Goal: Task Accomplishment & Management: Manage account settings

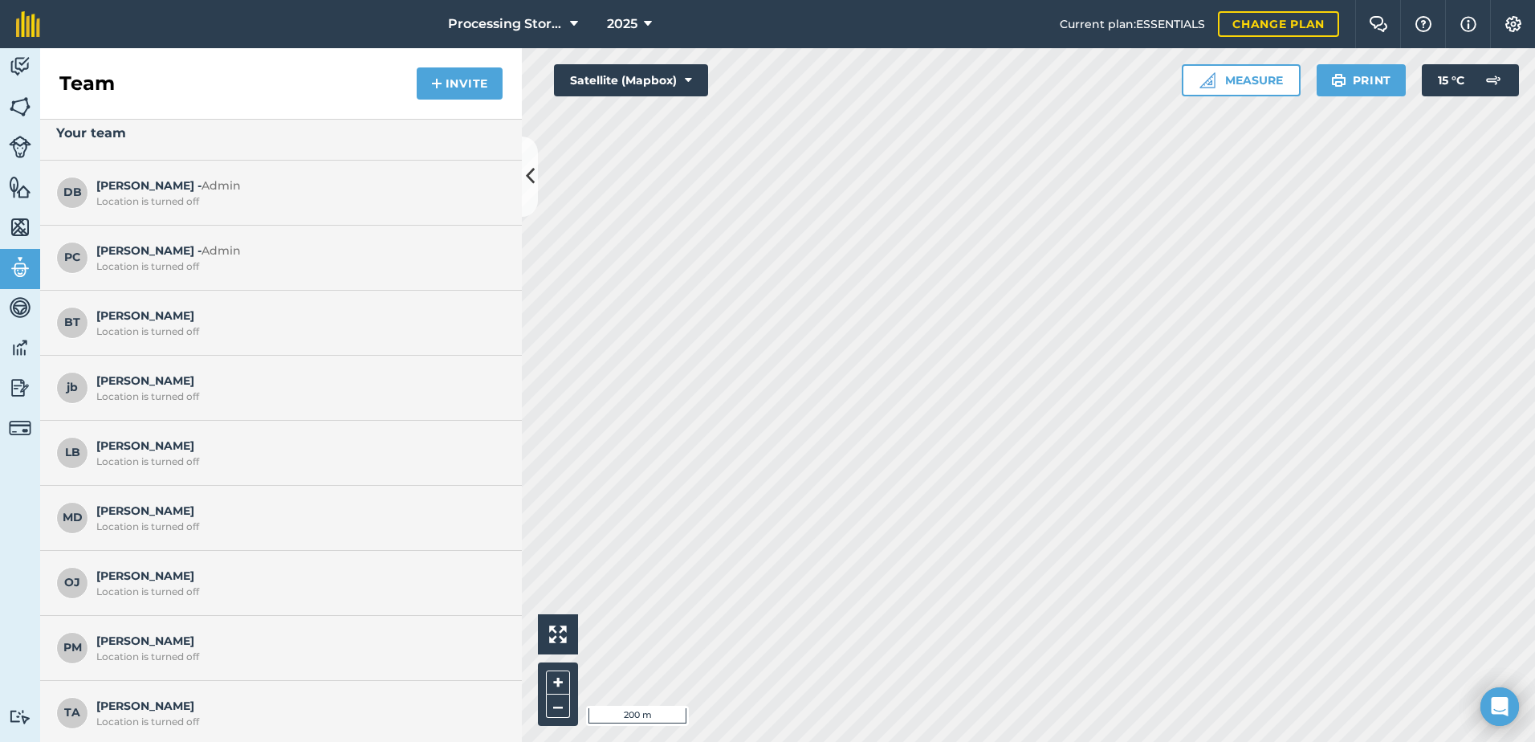
scroll to position [17, 0]
drag, startPoint x: 20, startPoint y: 65, endPoint x: 32, endPoint y: 112, distance: 48.1
click at [20, 67] on img at bounding box center [20, 67] width 22 height 24
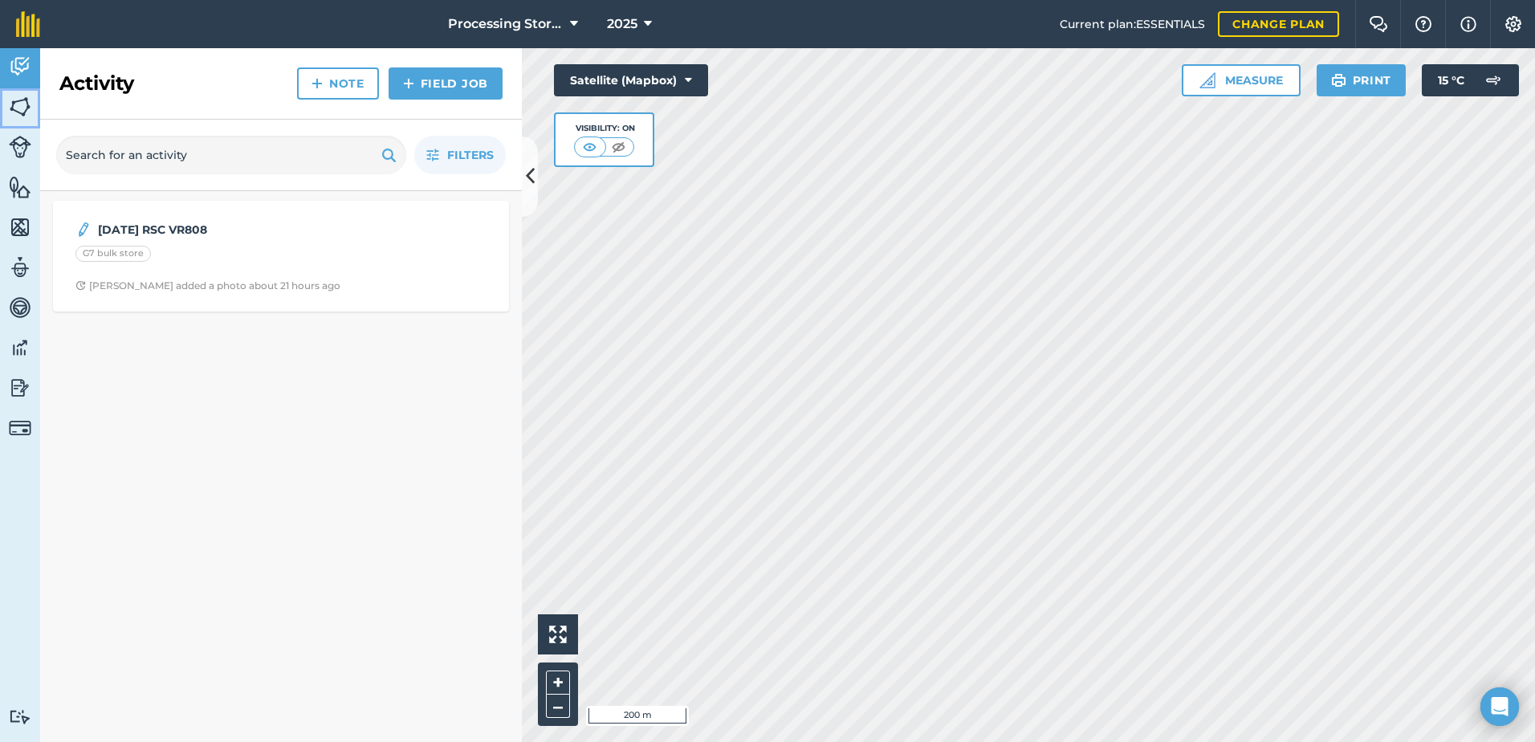
click at [25, 116] on img at bounding box center [20, 107] width 22 height 24
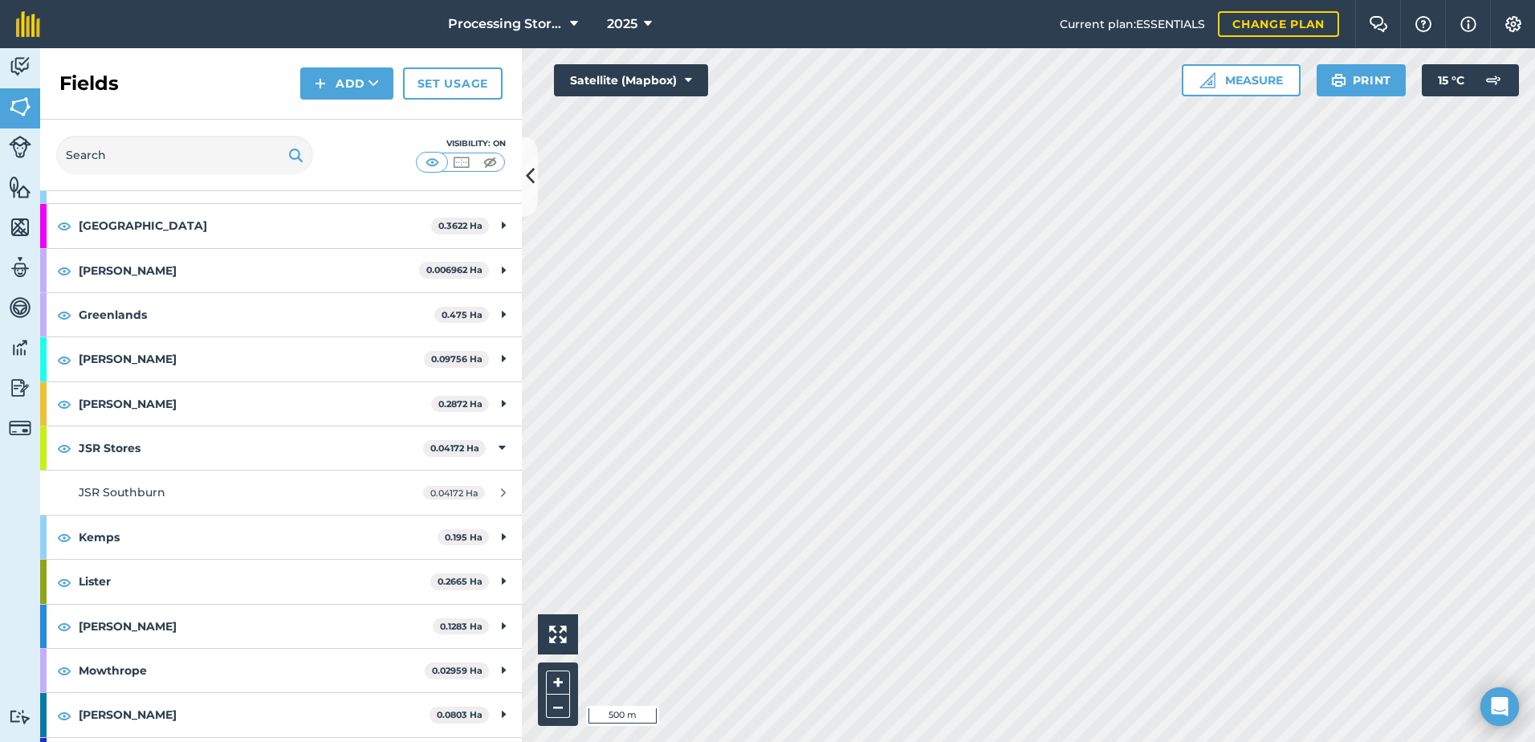
scroll to position [482, 0]
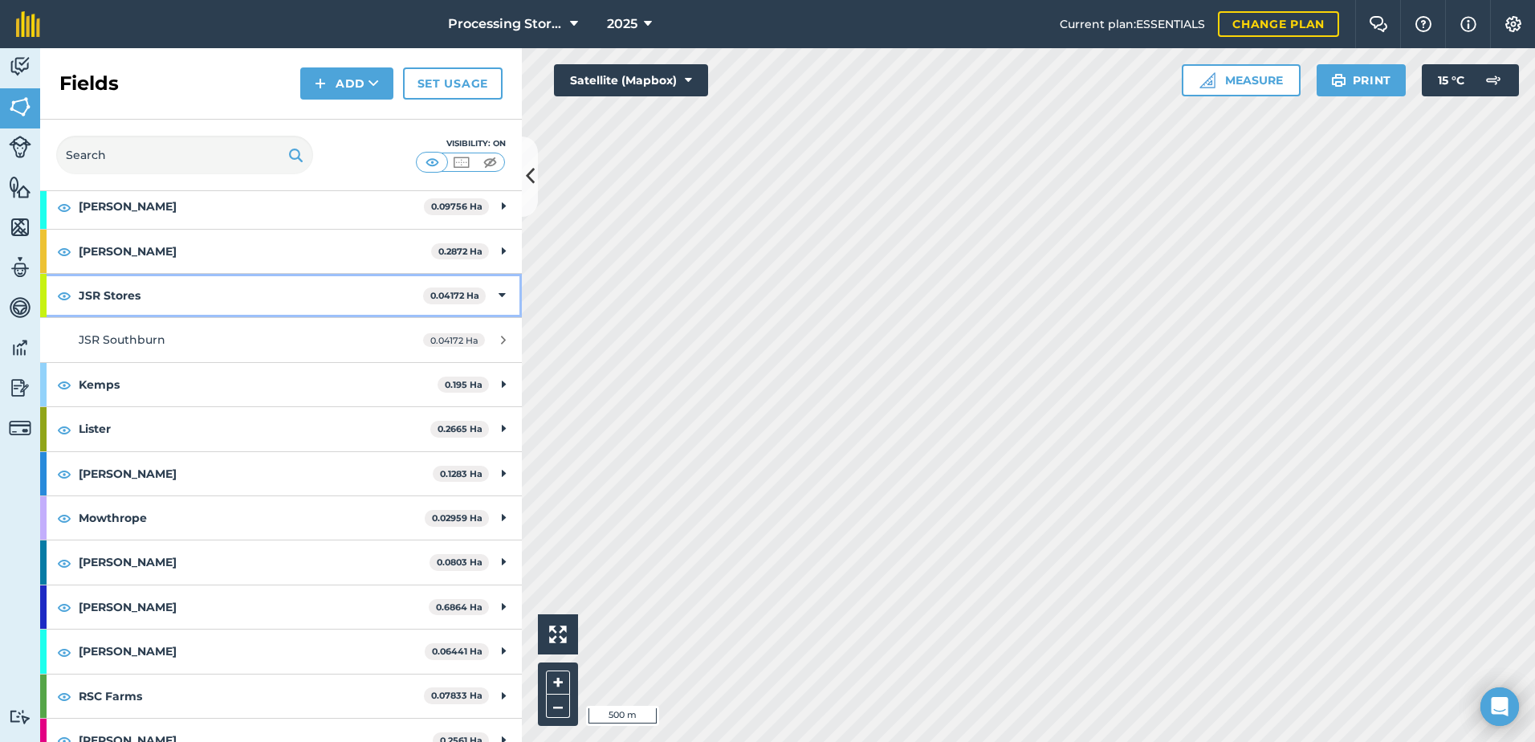
click at [128, 304] on strong "JSR Stores" at bounding box center [251, 295] width 344 height 43
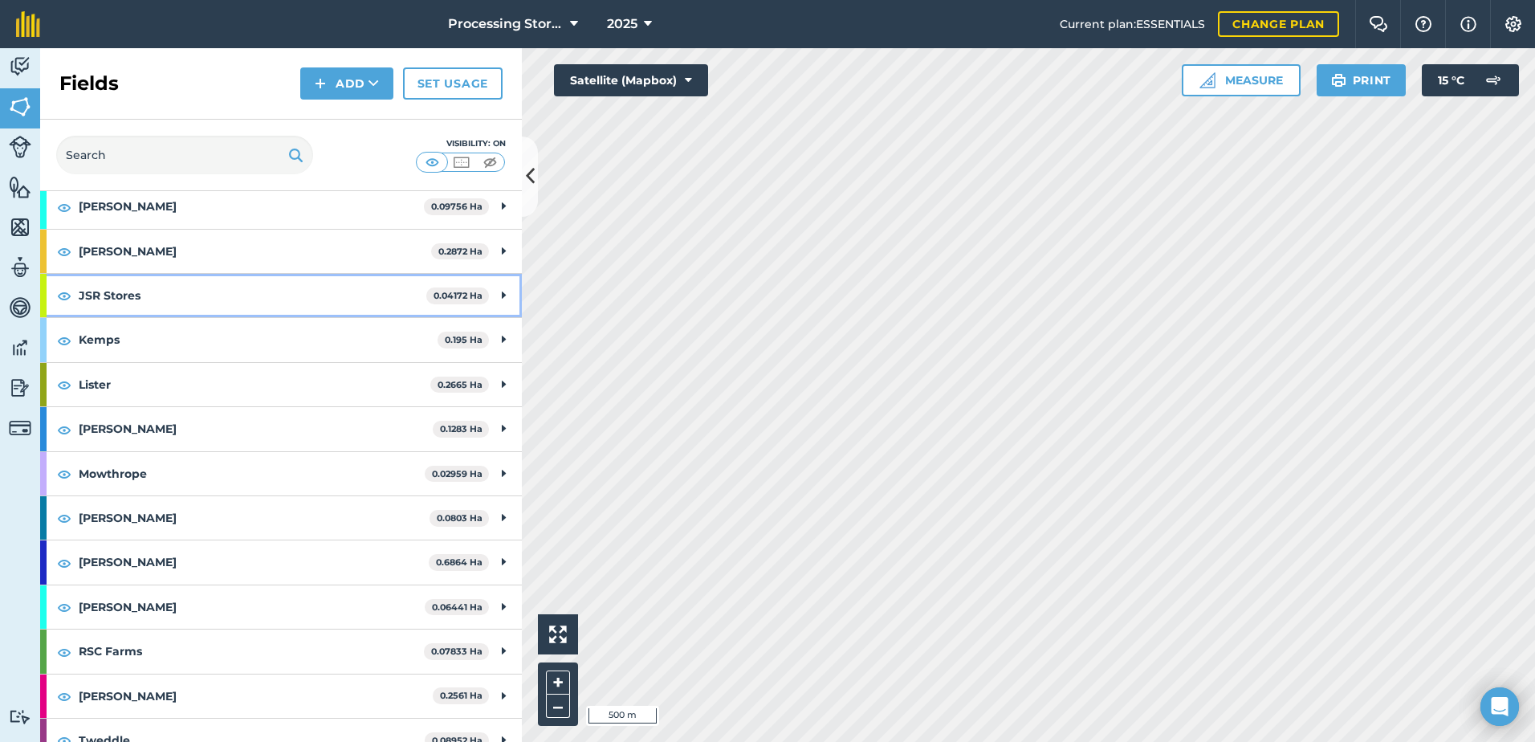
click at [128, 304] on strong "JSR Stores" at bounding box center [253, 295] width 348 height 43
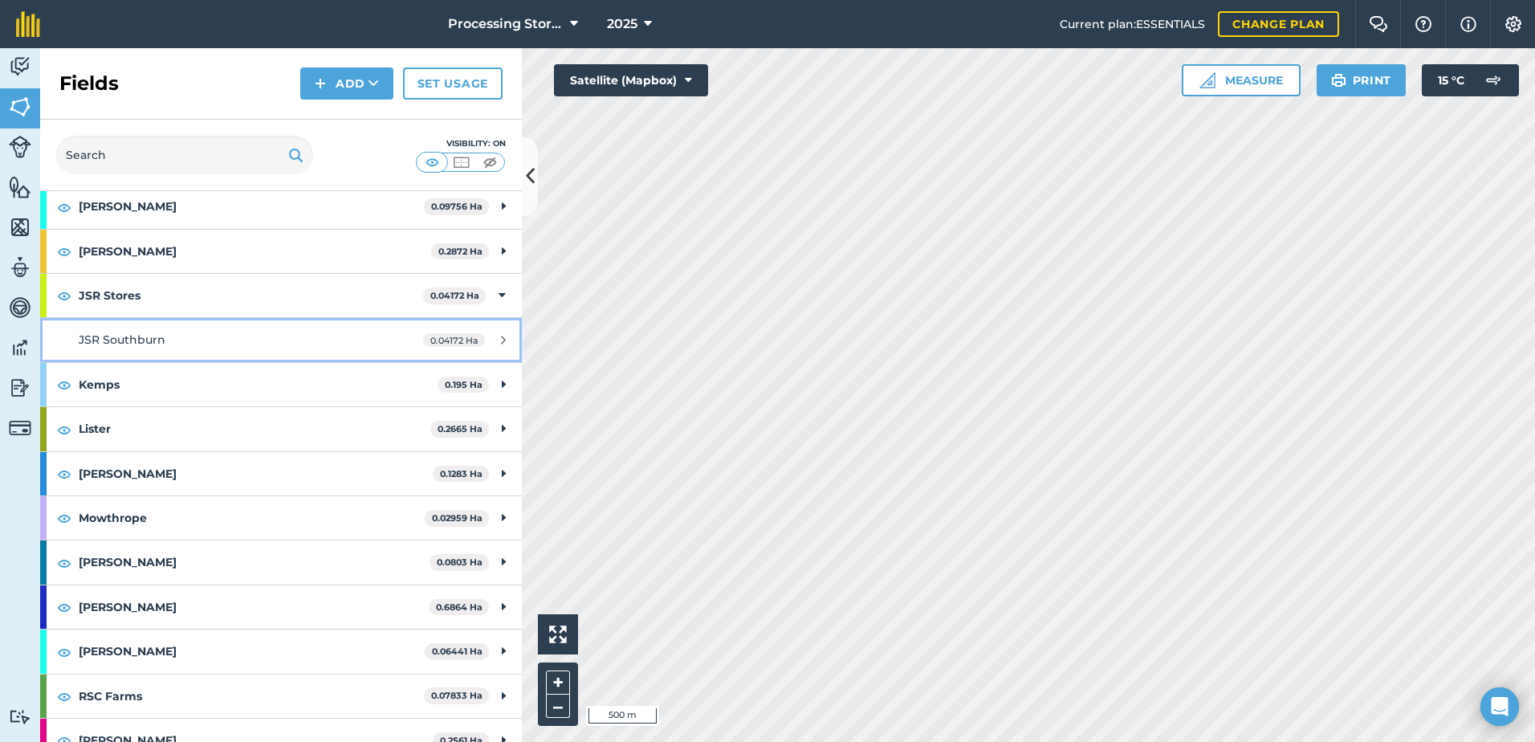
click at [123, 347] on span "JSR Southburn" at bounding box center [122, 339] width 87 height 14
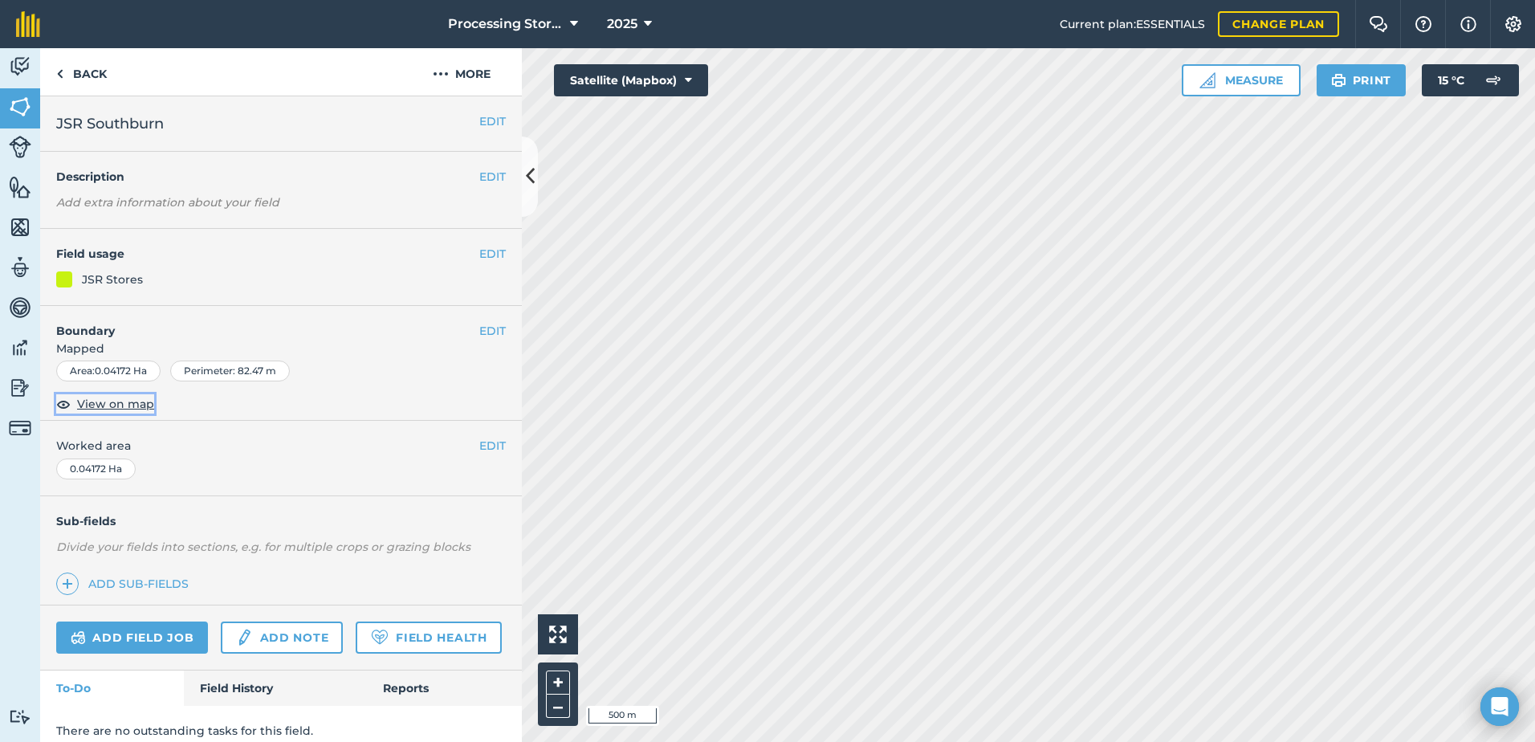
click at [134, 405] on span "View on map" at bounding box center [115, 404] width 77 height 18
click at [479, 129] on button "EDIT" at bounding box center [492, 121] width 26 height 18
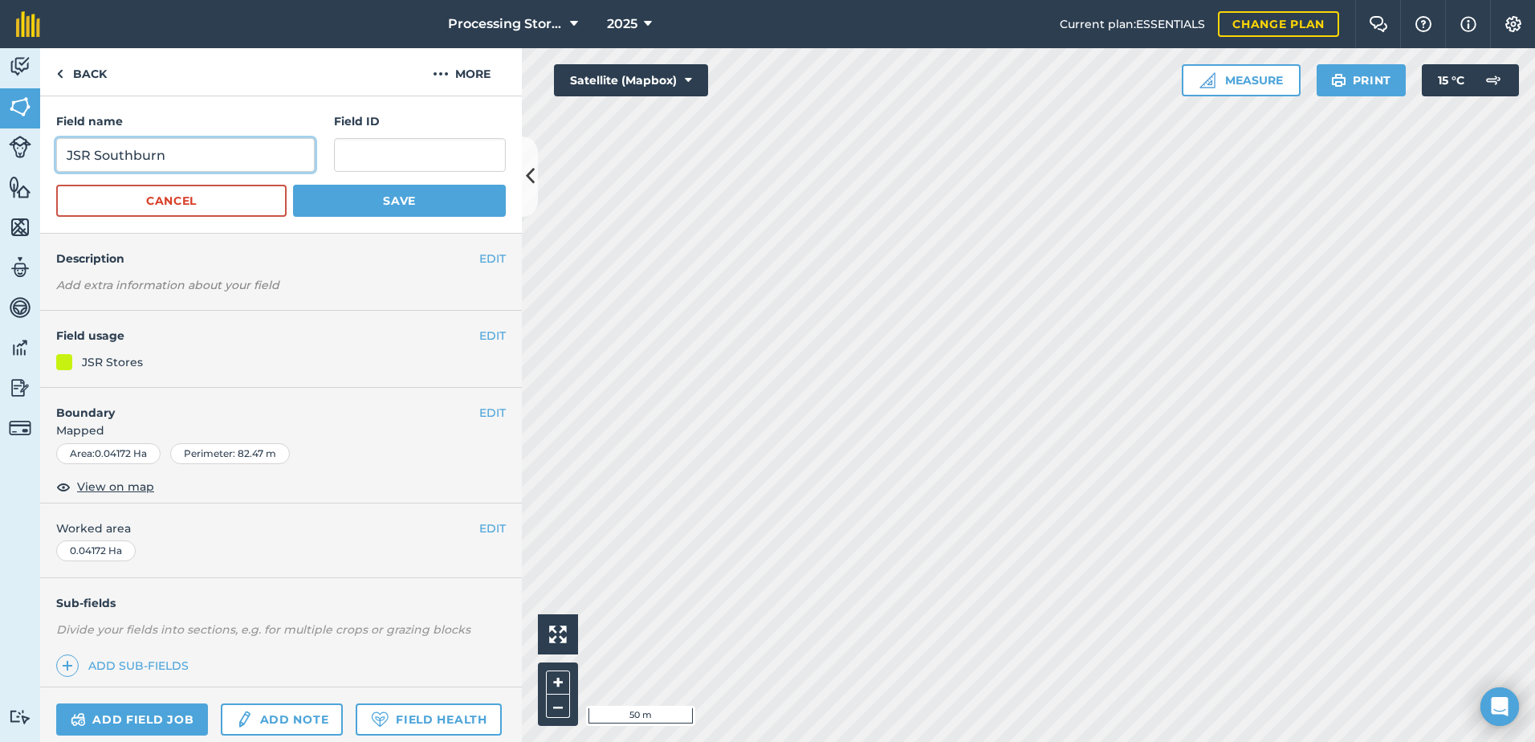
drag, startPoint x: 96, startPoint y: 154, endPoint x: 12, endPoint y: 159, distance: 83.6
click at [12, 159] on div "Activity Fields Livestock Features Maps Team Vehicles Data Reporting Billing Tu…" at bounding box center [767, 395] width 1535 height 694
type input "[GEOGRAPHIC_DATA]"
click at [336, 161] on input "text" at bounding box center [420, 155] width 172 height 34
click at [399, 148] on input "text" at bounding box center [420, 155] width 172 height 34
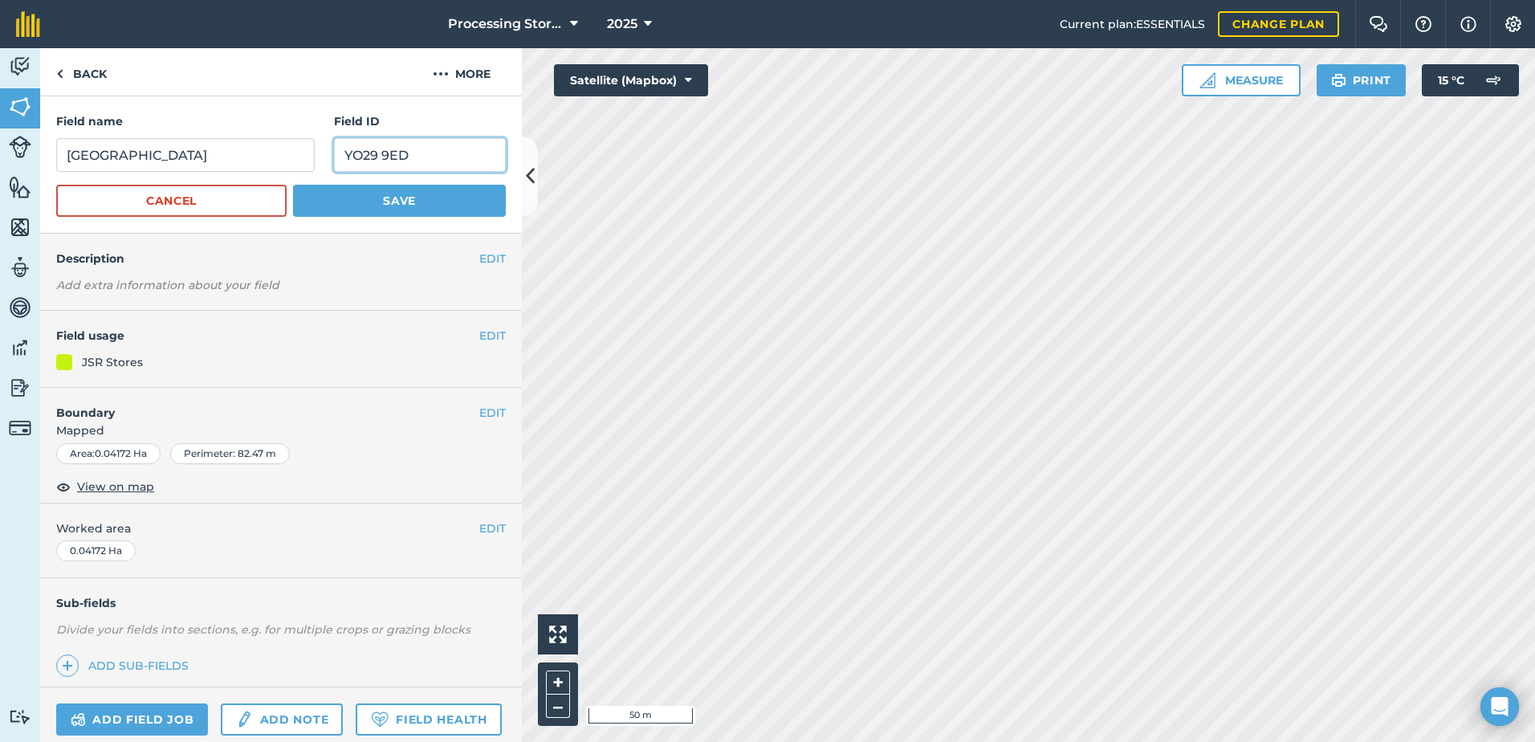
type input "YO29 9ED"
click at [368, 205] on button "Save" at bounding box center [399, 201] width 213 height 32
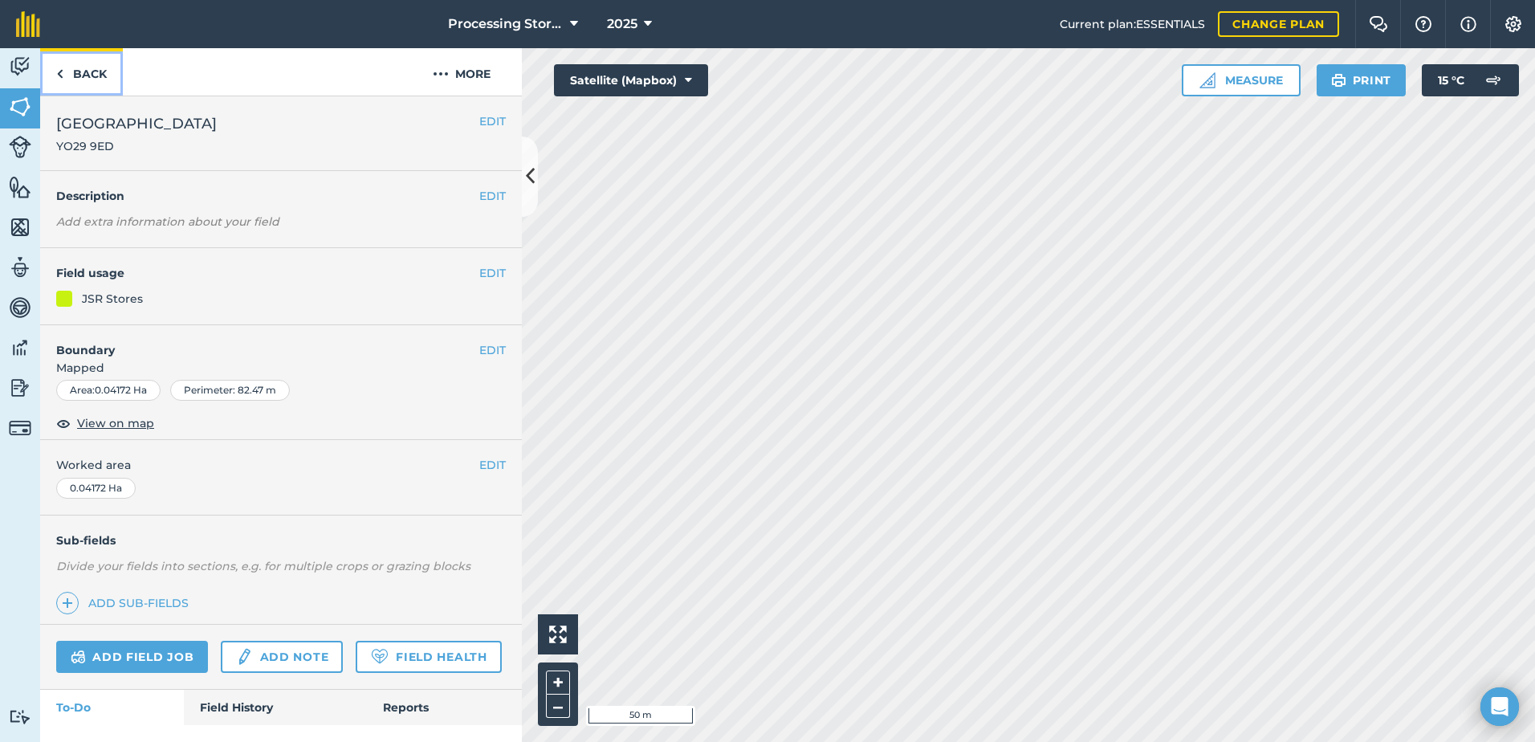
click at [107, 71] on link "Back" at bounding box center [81, 71] width 83 height 47
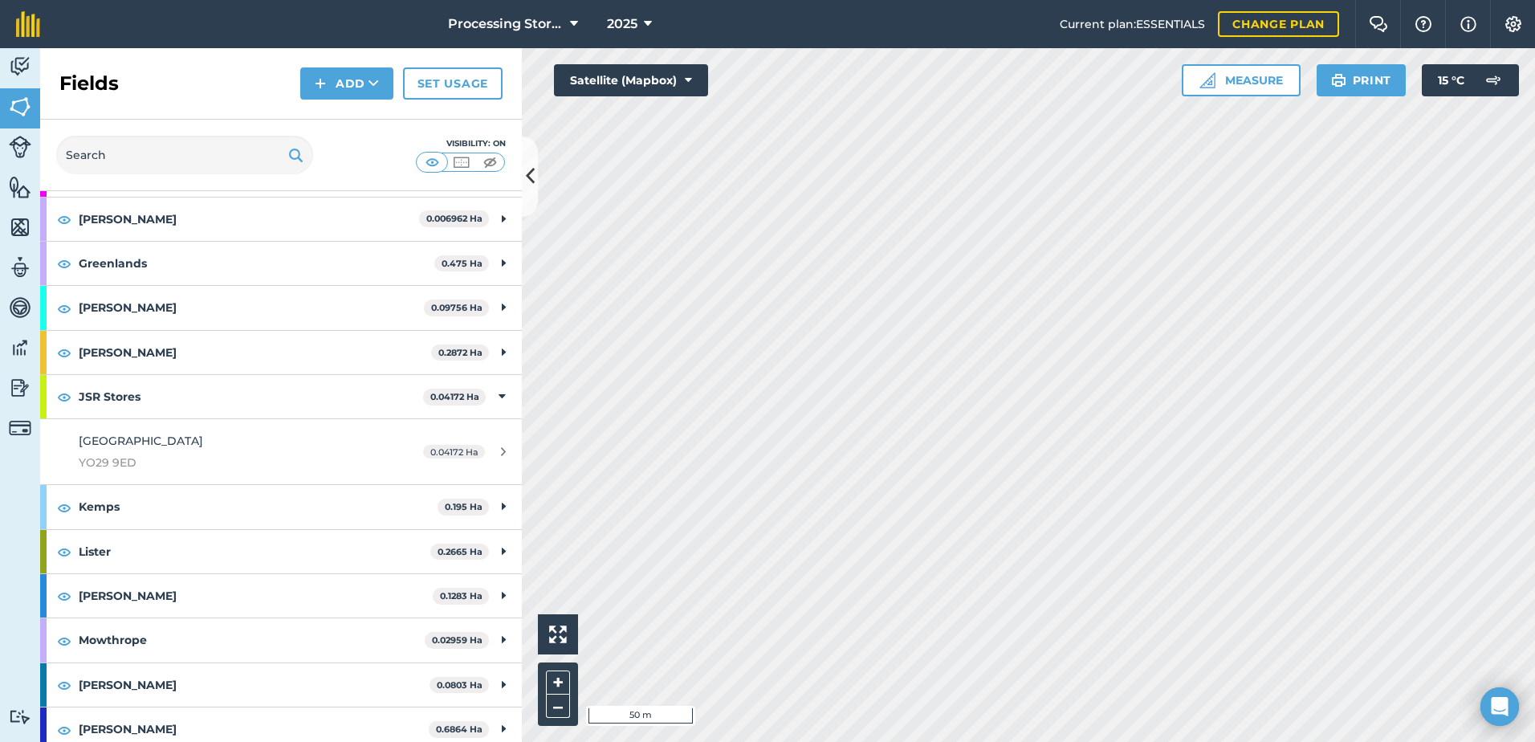
scroll to position [482, 0]
